Goal: Navigation & Orientation: Go to known website

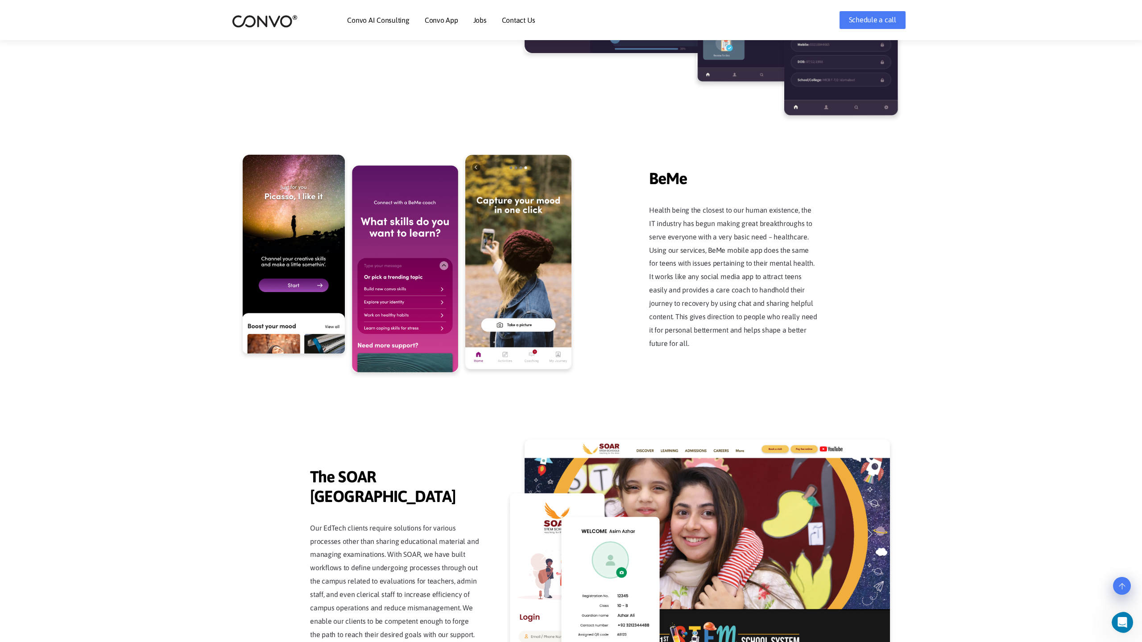
scroll to position [2270, 0]
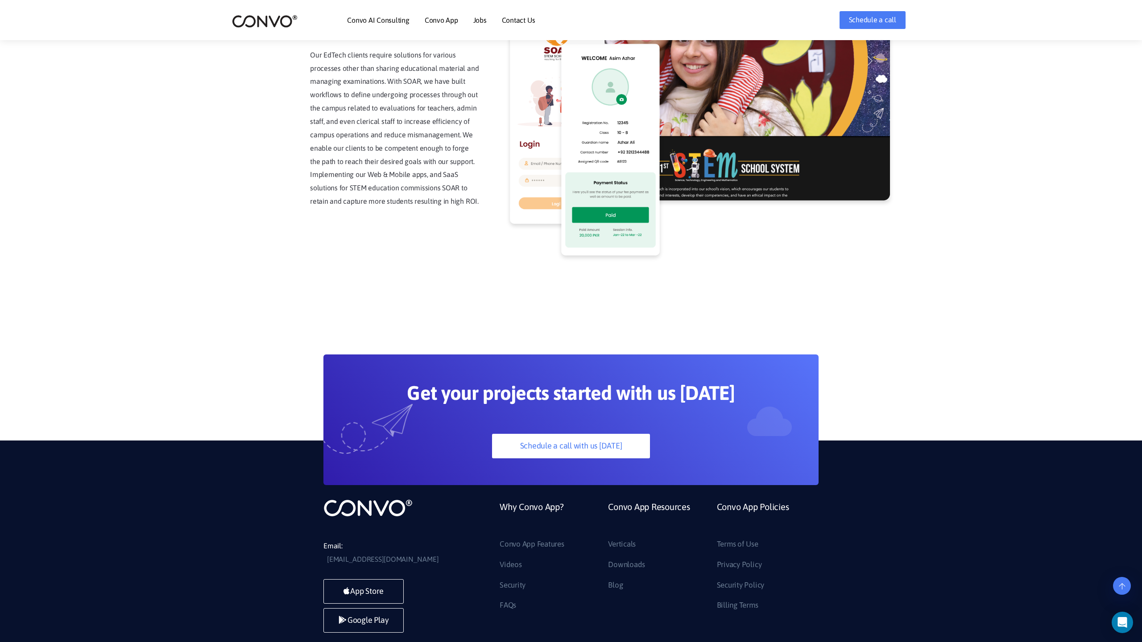
scroll to position [2270, 0]
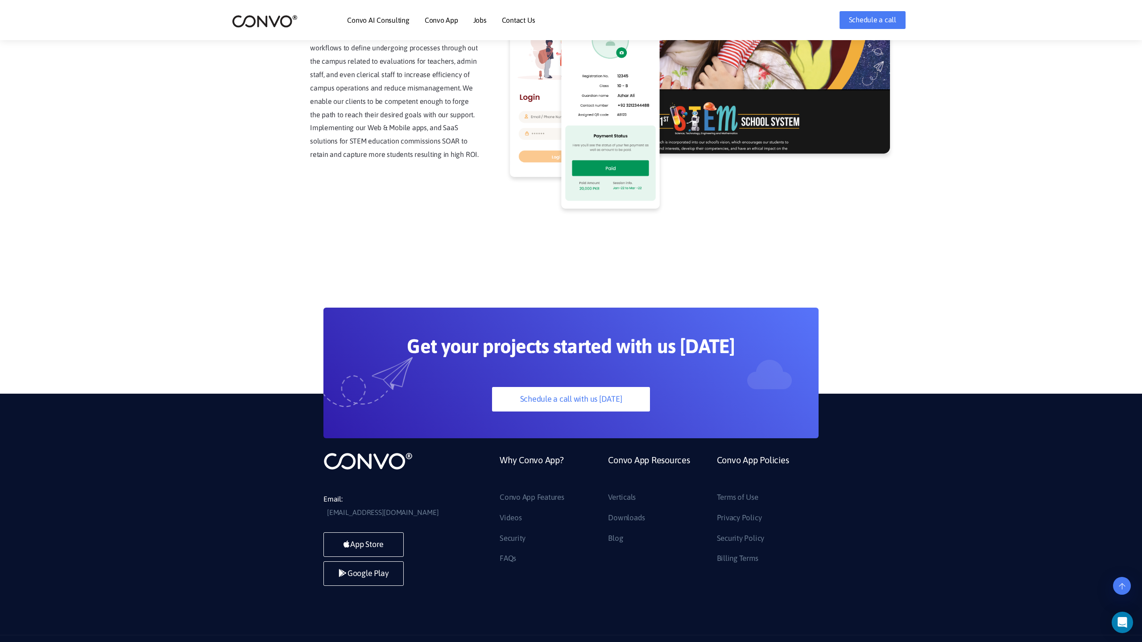
scroll to position [2270, 0]
